Goal: Information Seeking & Learning: Find specific fact

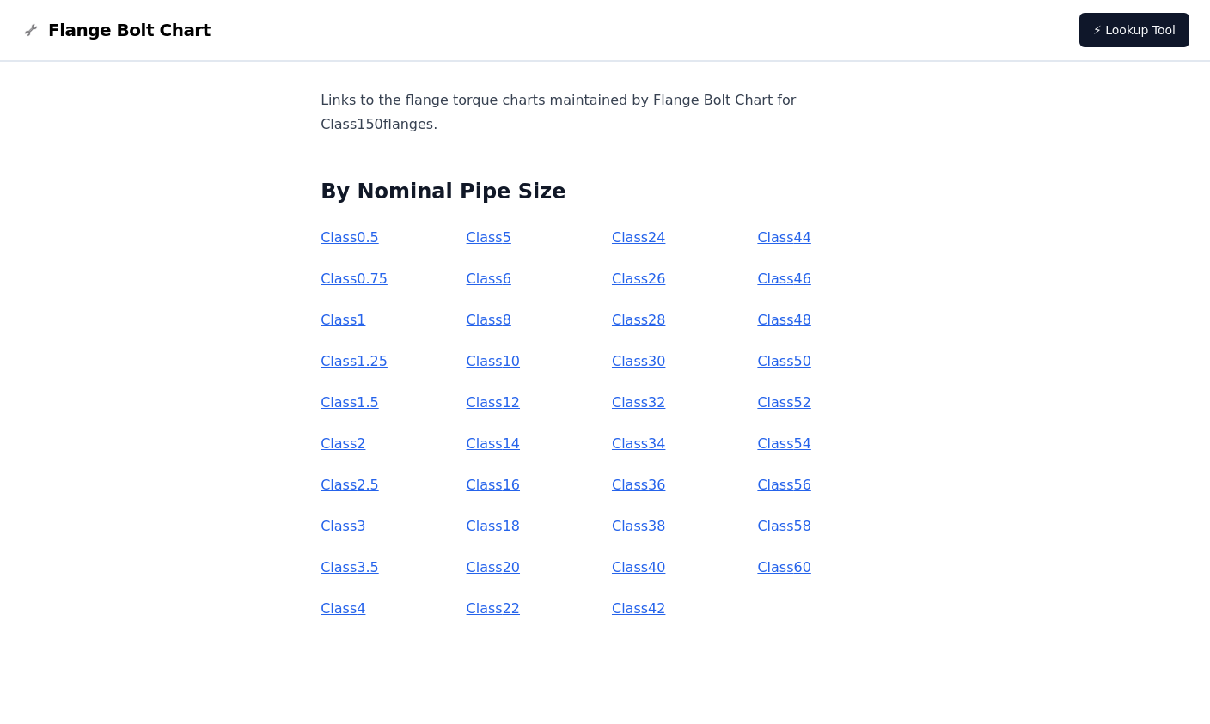
scroll to position [114, 0]
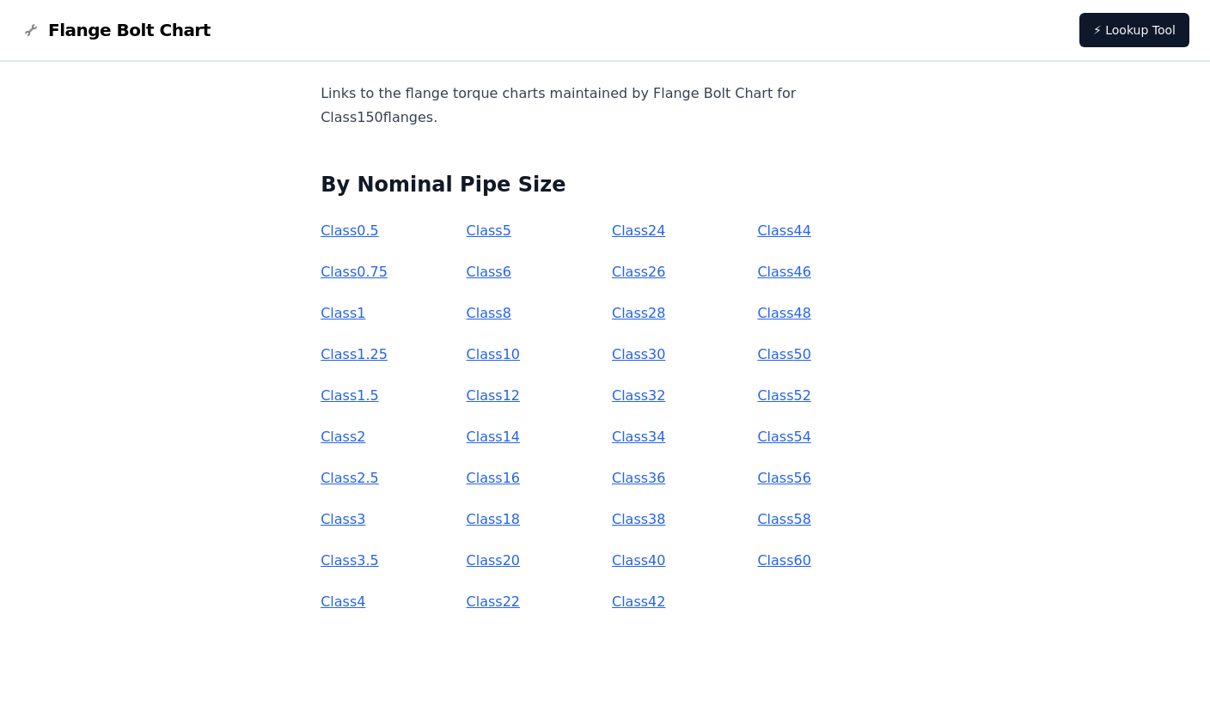
click at [365, 312] on link "Class 1" at bounding box center [343, 313] width 45 height 16
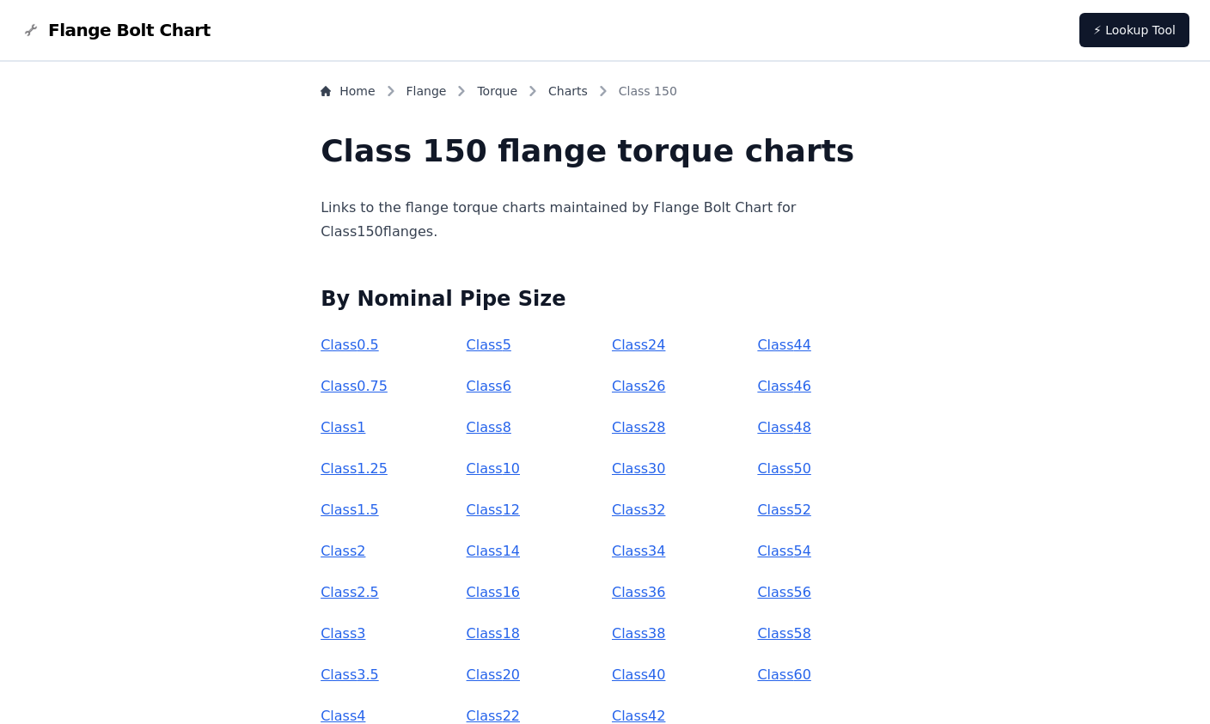
scroll to position [114, 0]
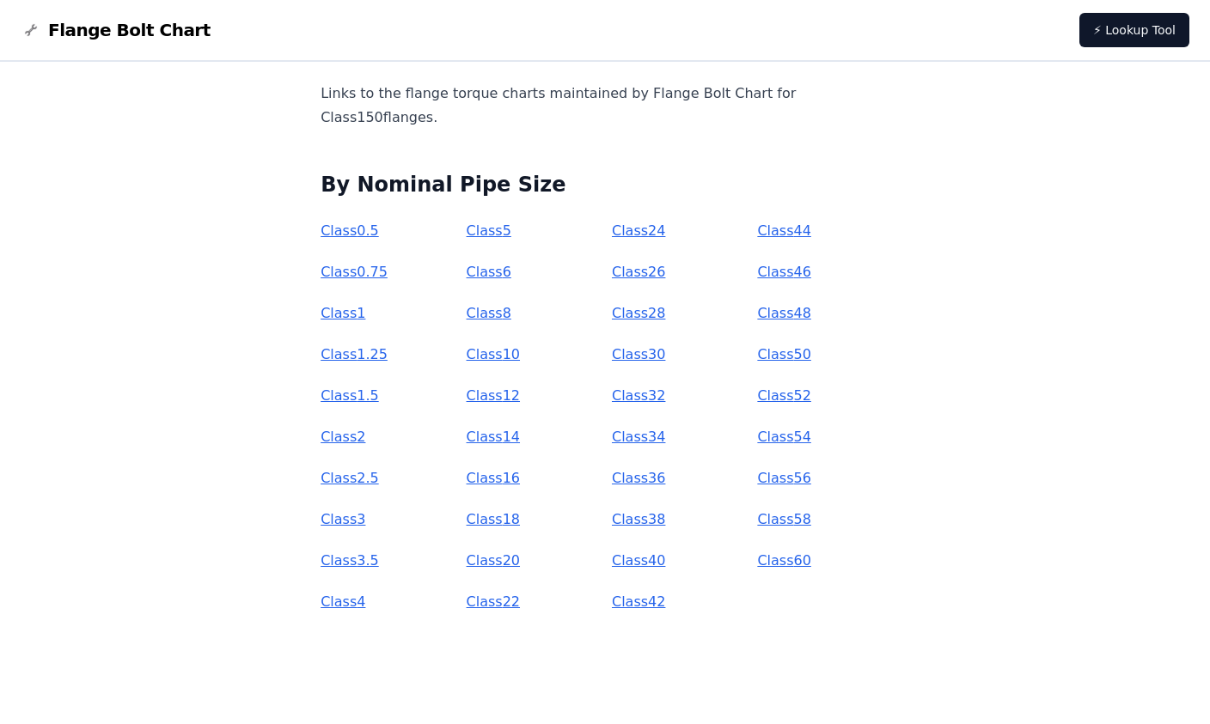
click at [365, 433] on link "Class 2" at bounding box center [343, 437] width 45 height 16
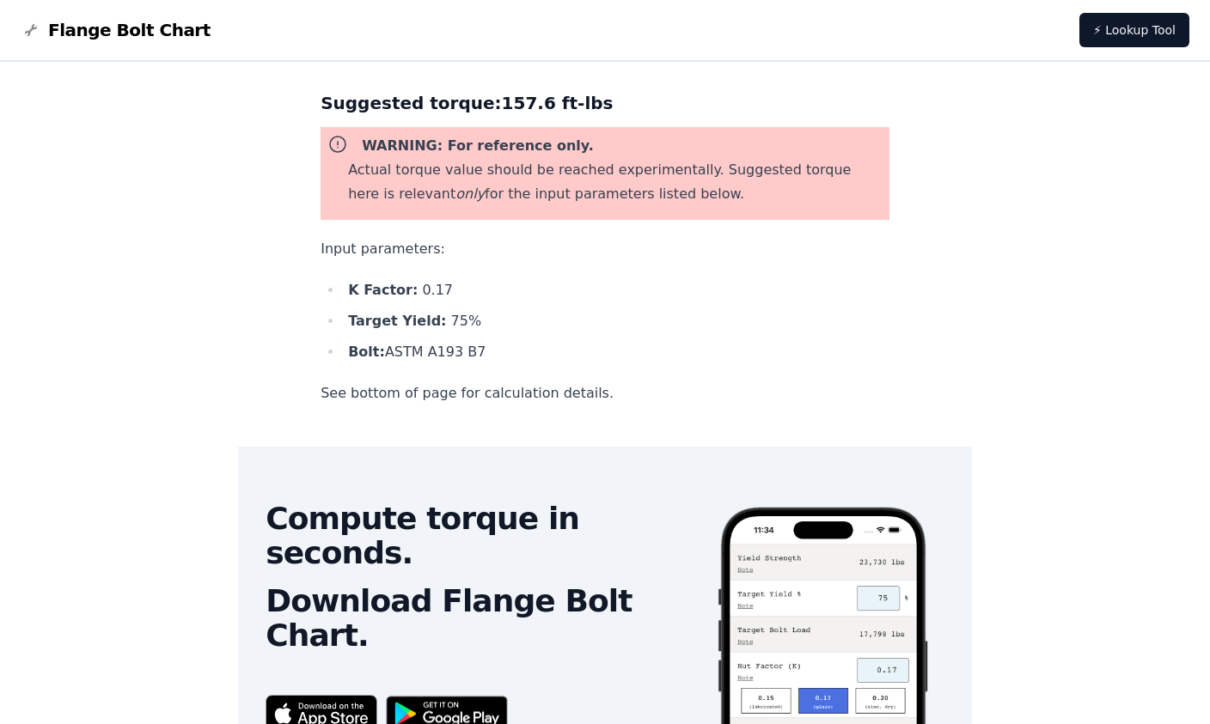
scroll to position [258, 0]
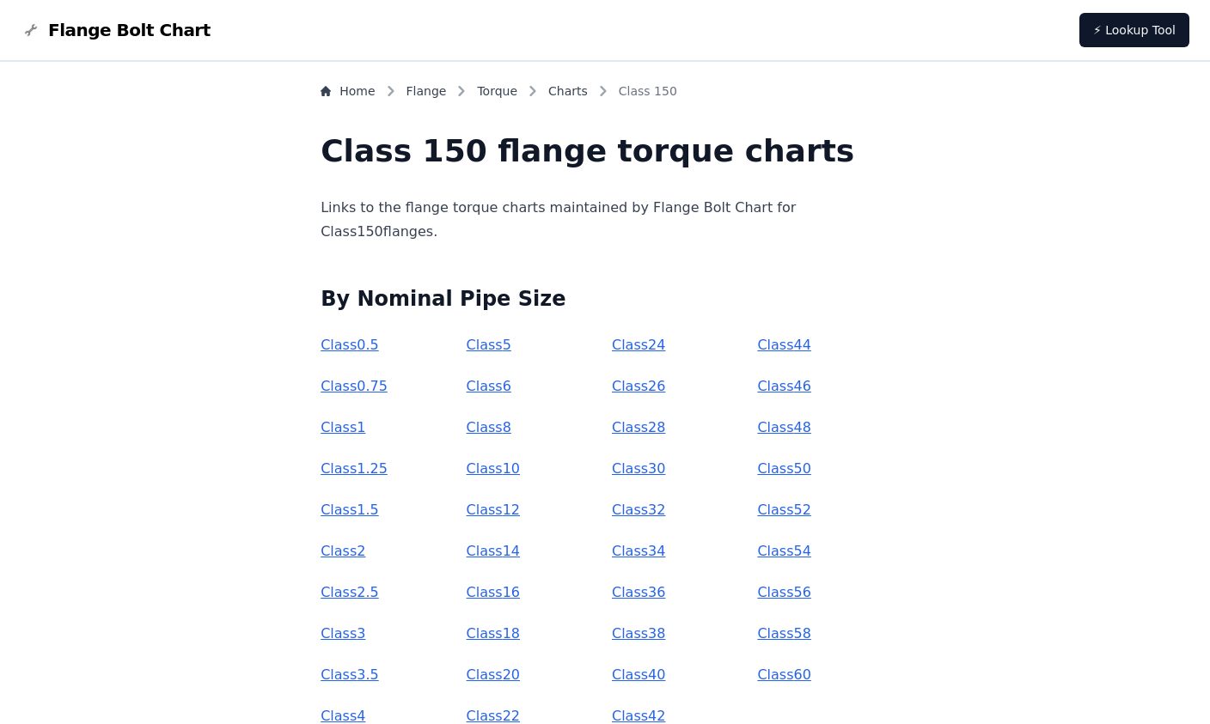
scroll to position [114, 0]
